Goal: Transaction & Acquisition: Download file/media

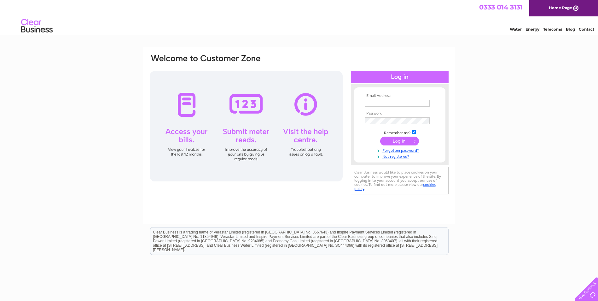
type input "accounts@marksmithglazing.com"
click at [393, 140] on input "submit" at bounding box center [399, 141] width 39 height 9
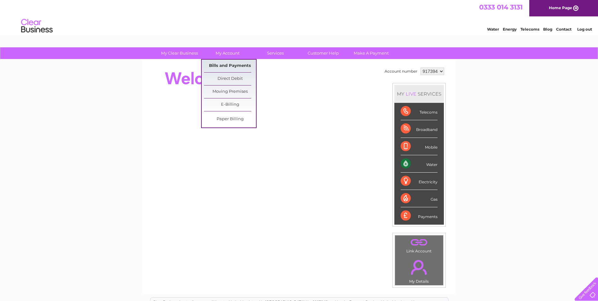
click at [218, 64] on link "Bills and Payments" at bounding box center [230, 66] width 52 height 13
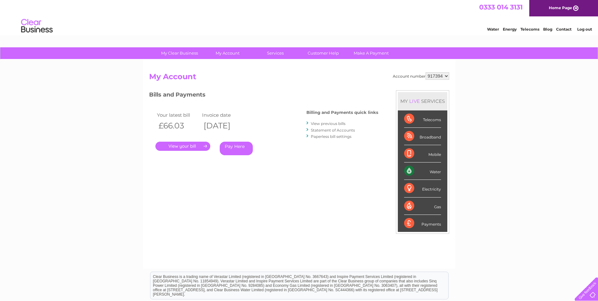
click at [183, 148] on link "." at bounding box center [182, 146] width 55 height 9
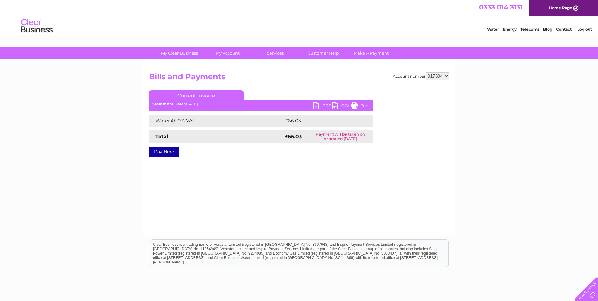
click at [324, 105] on link "PDF" at bounding box center [322, 106] width 19 height 9
click at [447, 76] on select "917394 917395" at bounding box center [438, 76] width 24 height 8
select select "917395"
click at [426, 72] on select "917394 917395" at bounding box center [438, 76] width 24 height 8
click at [326, 106] on link "PDF" at bounding box center [322, 106] width 19 height 9
